Goal: Information Seeking & Learning: Compare options

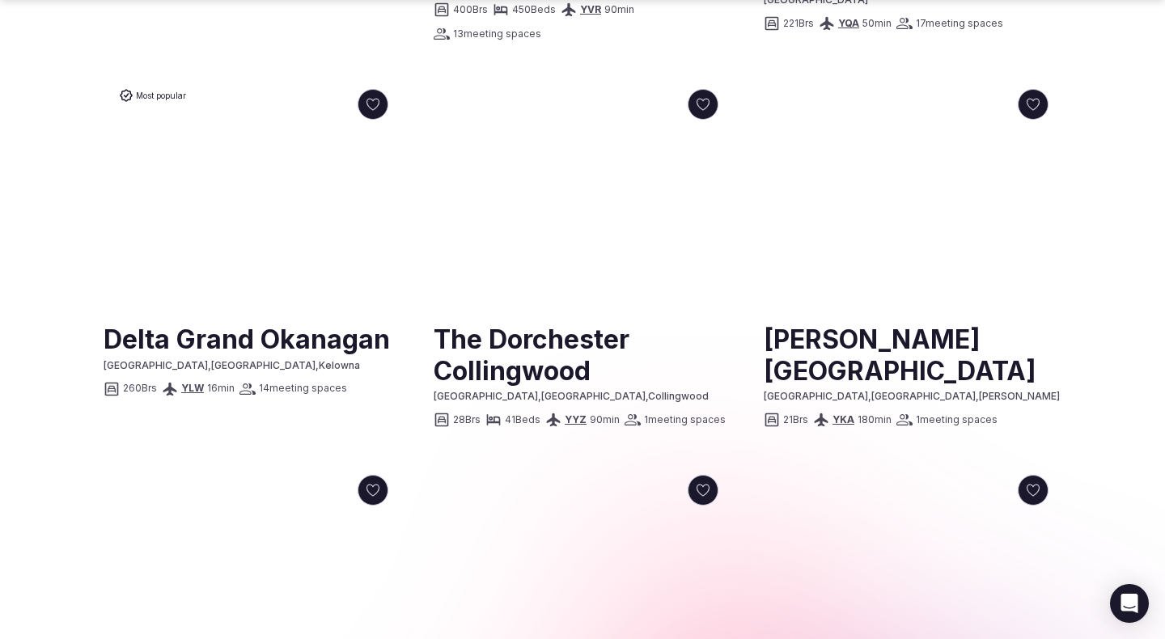
scroll to position [1264, 0]
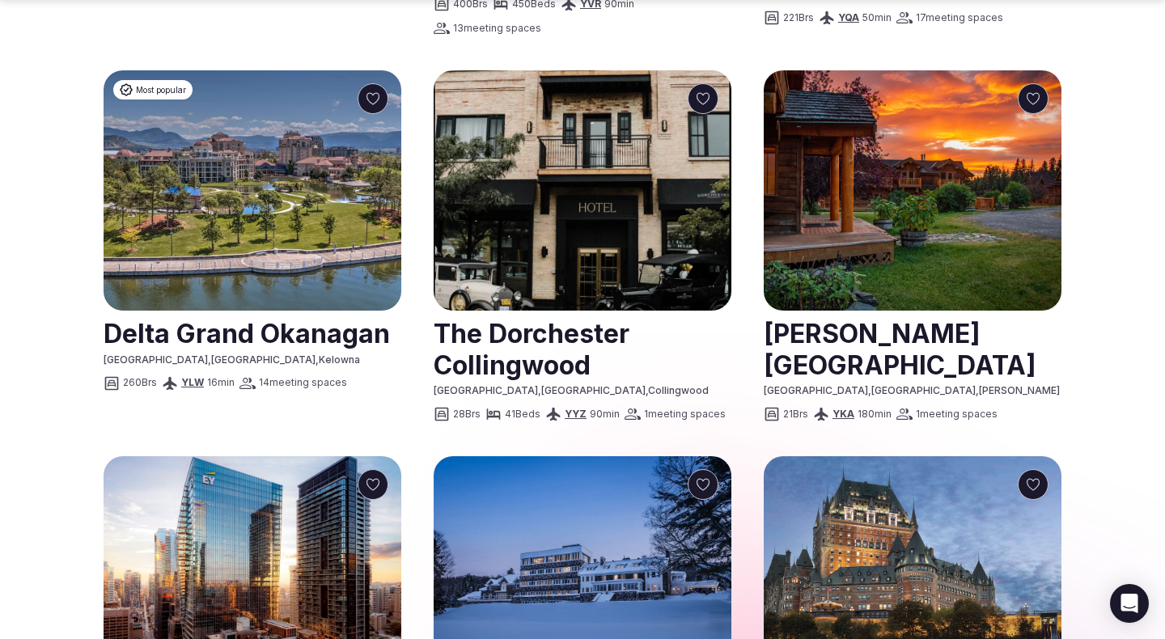
click at [319, 332] on link at bounding box center [253, 332] width 298 height 40
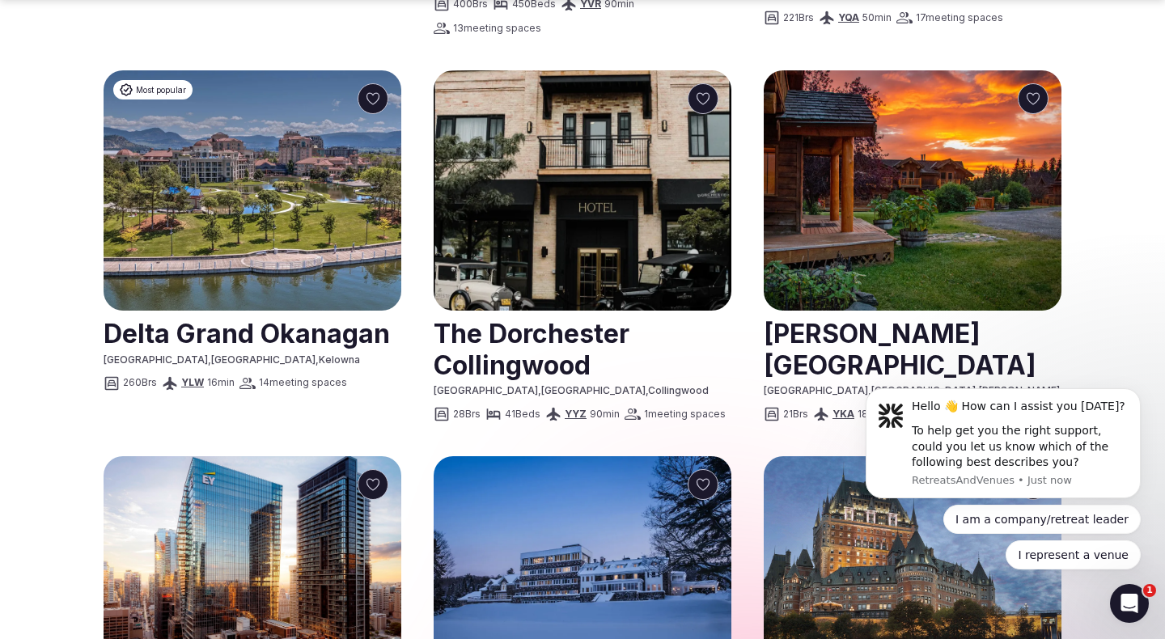
scroll to position [0, 0]
click at [826, 333] on link at bounding box center [913, 348] width 298 height 72
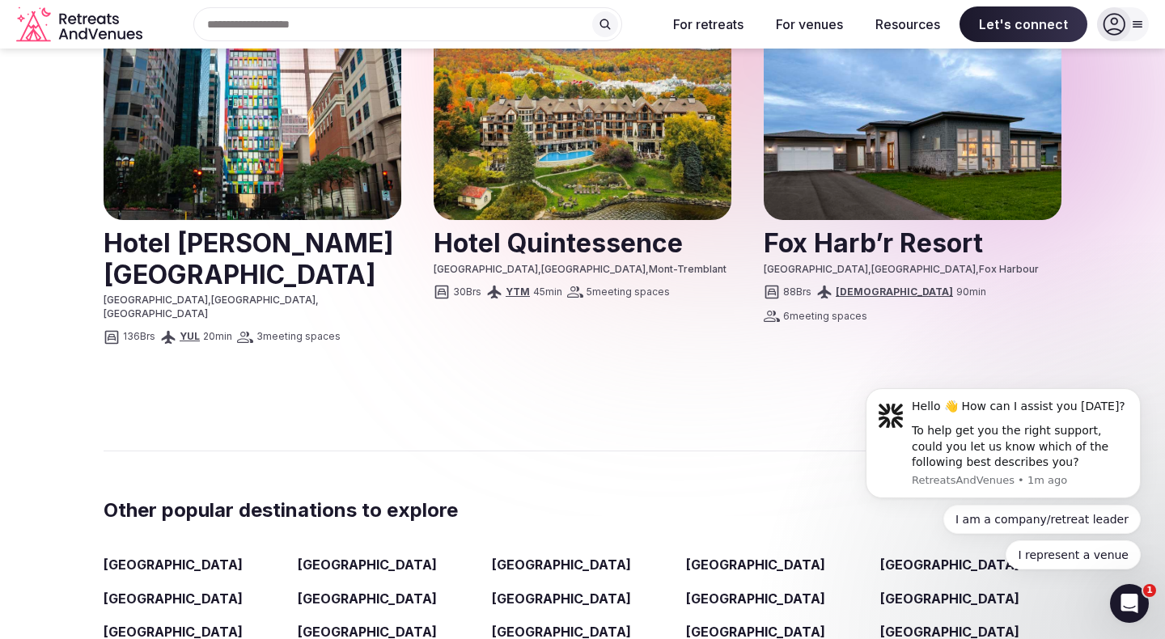
scroll to position [2138, 0]
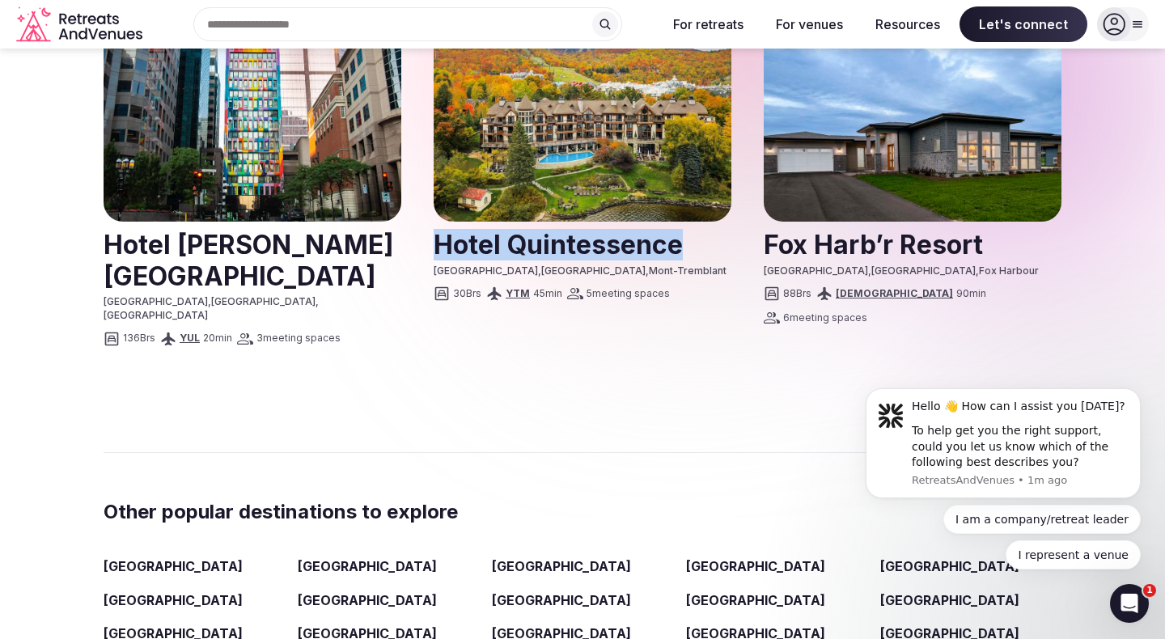
drag, startPoint x: 419, startPoint y: 217, endPoint x: 661, endPoint y: 236, distance: 242.8
copy h2 "Hotel Quintessence"
click at [535, 223] on link at bounding box center [583, 243] width 298 height 40
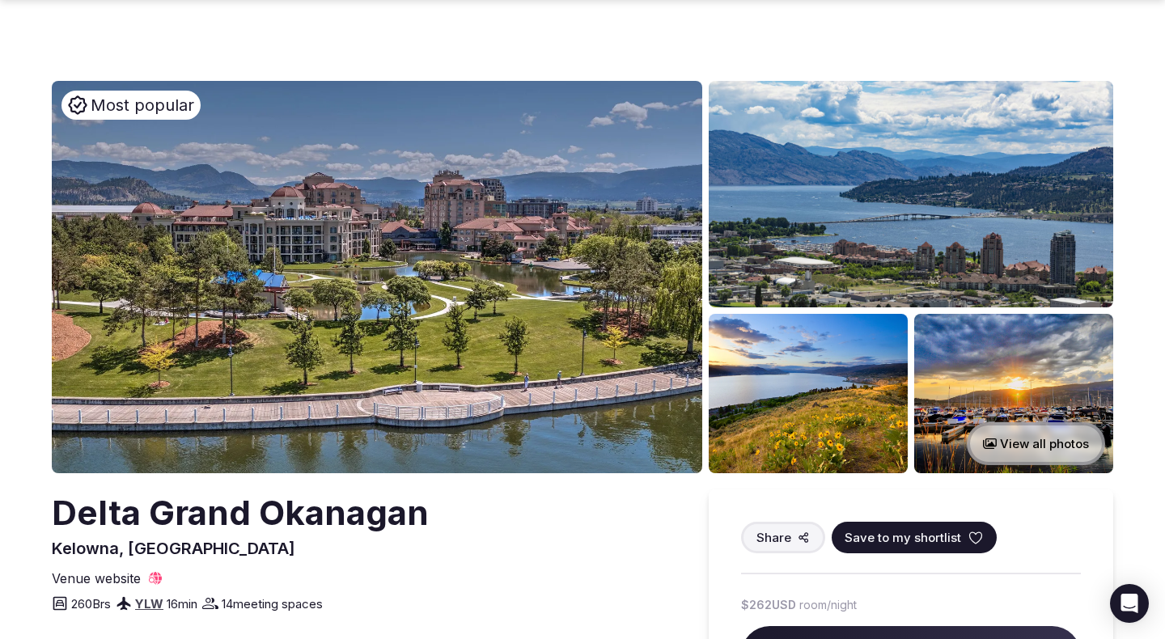
scroll to position [374, 0]
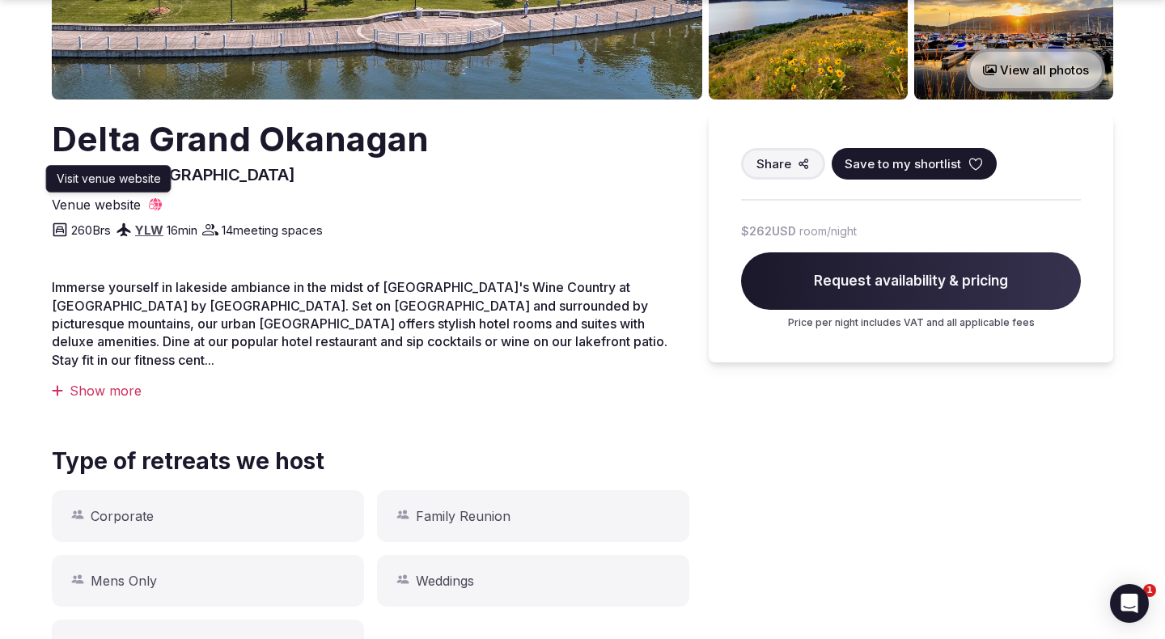
click at [146, 205] on link "Venue website" at bounding box center [108, 205] width 112 height 18
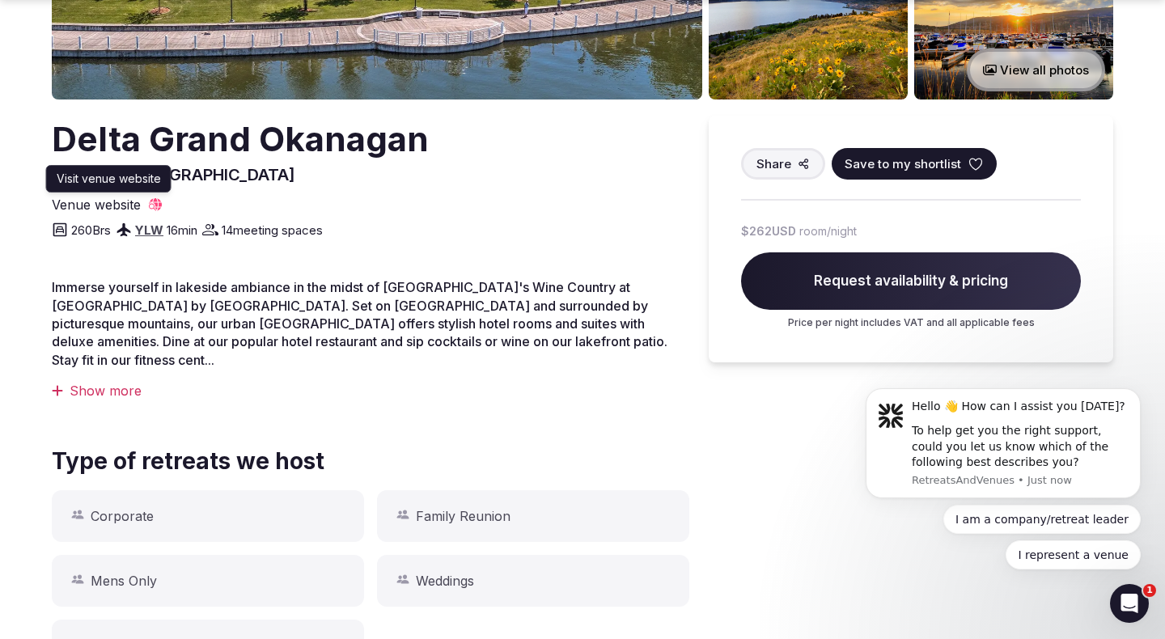
scroll to position [0, 0]
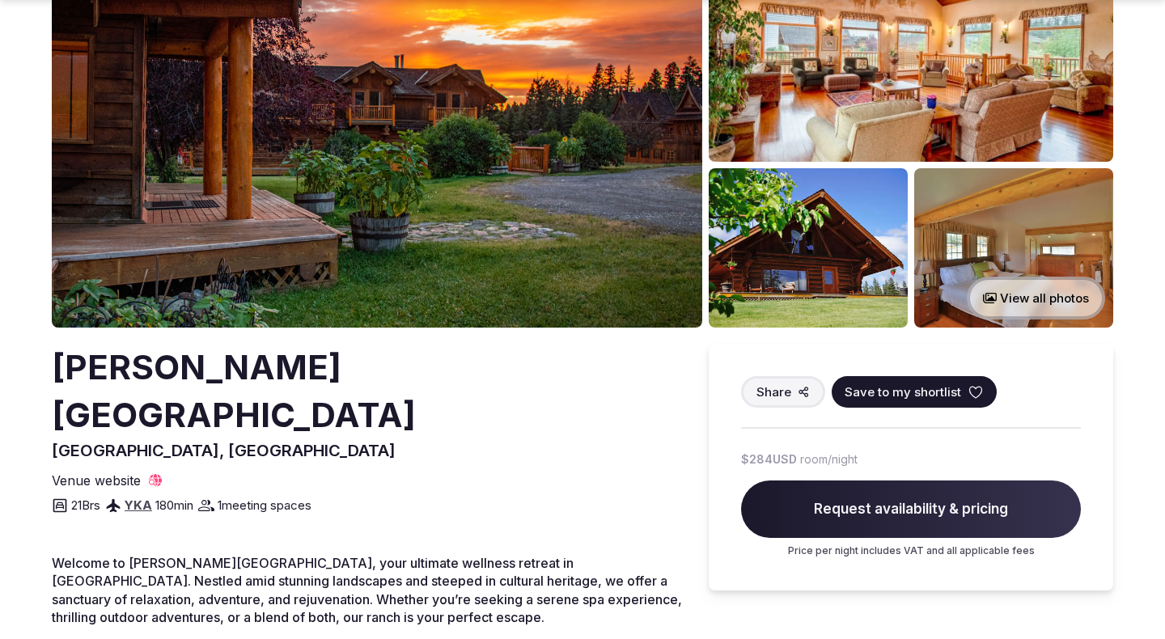
scroll to position [344, 0]
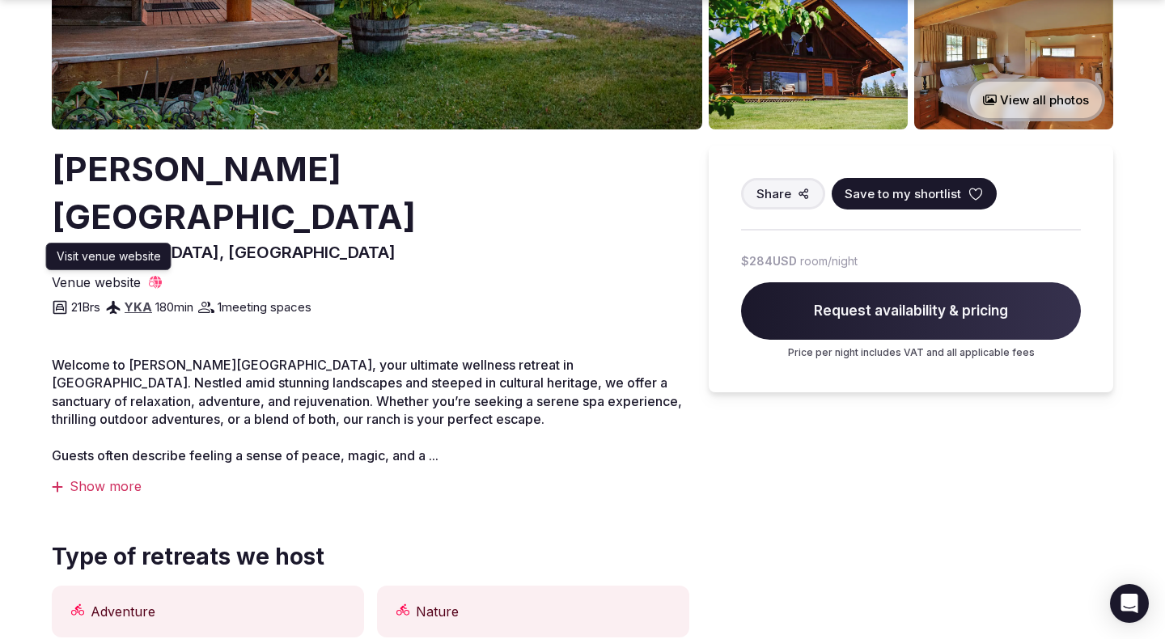
click at [111, 274] on span "Venue website" at bounding box center [96, 283] width 89 height 18
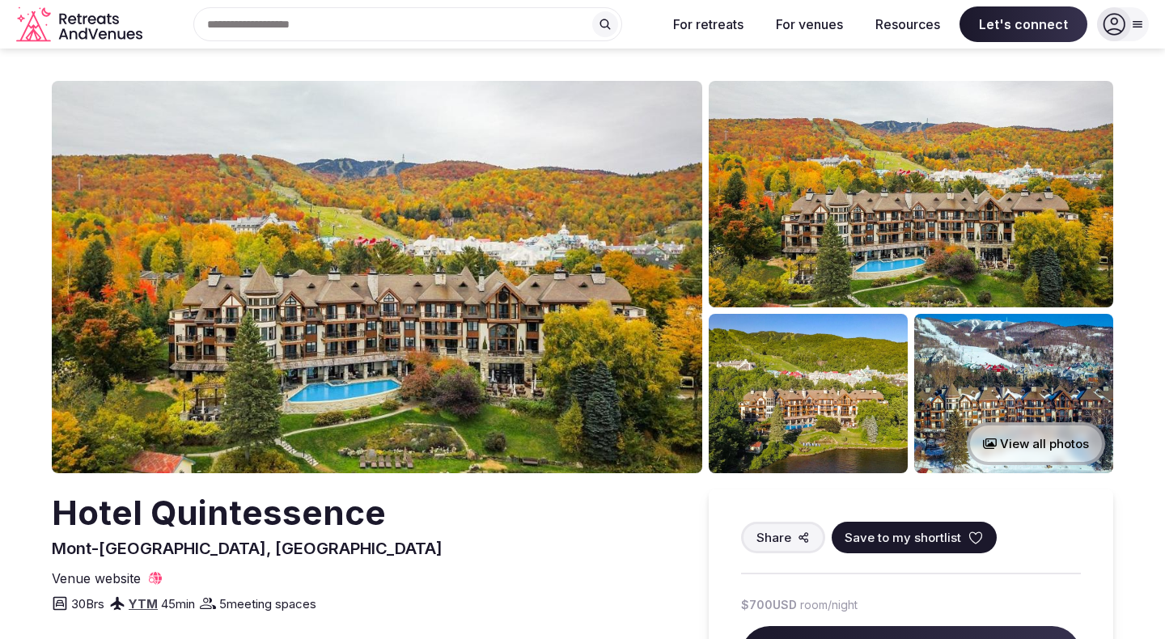
scroll to position [287, 0]
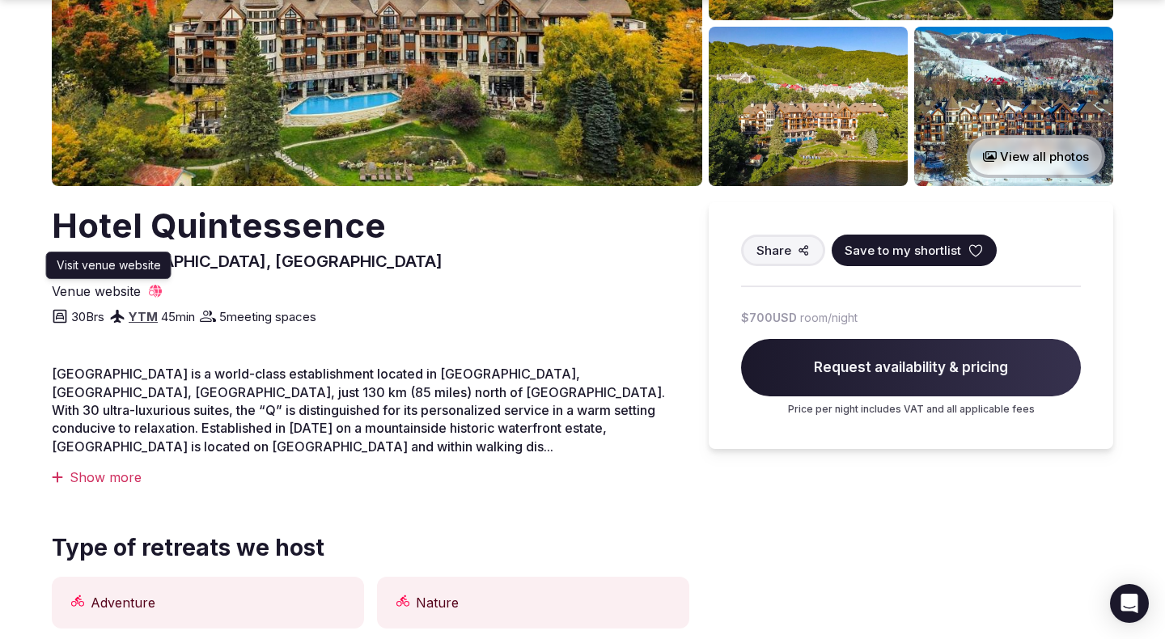
click at [110, 290] on span "Venue website" at bounding box center [96, 291] width 89 height 18
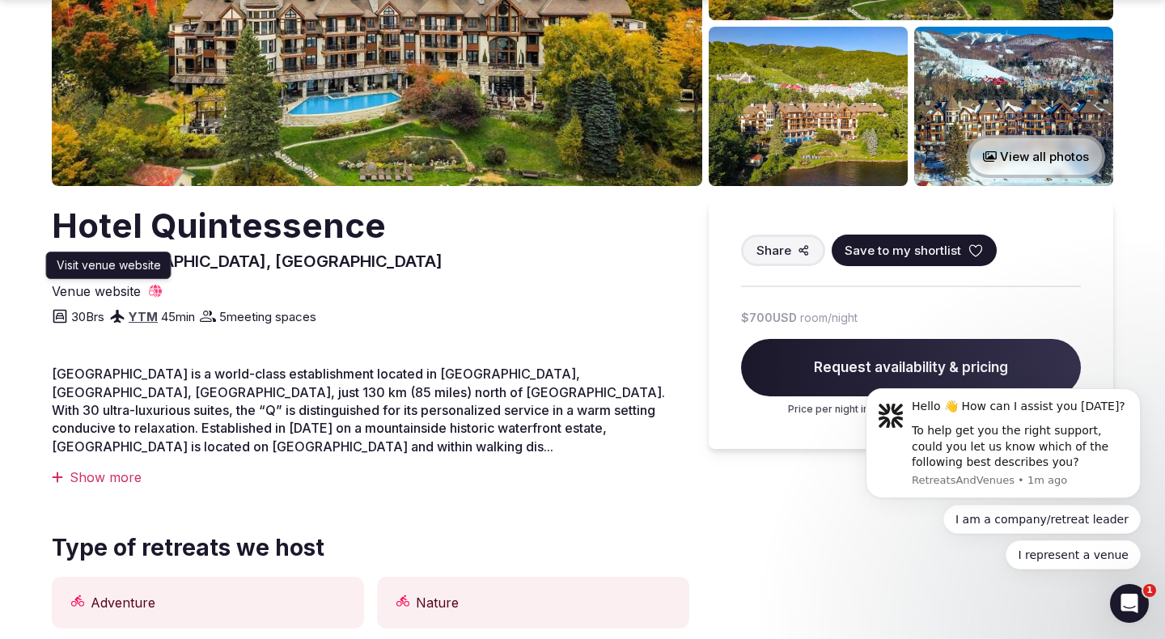
scroll to position [0, 0]
